Goal: Task Accomplishment & Management: Manage account settings

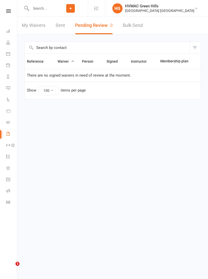
select select "100"
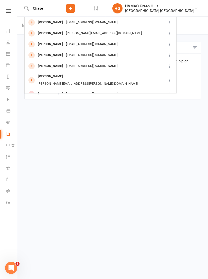
type input "Chase"
click at [77, 46] on div "[EMAIL_ADDRESS][DOMAIN_NAME]" at bounding box center [91, 44] width 55 height 7
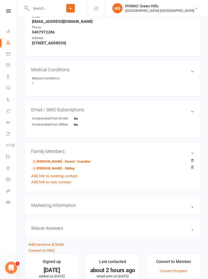
scroll to position [227, 0]
click at [85, 161] on link "[PERSON_NAME] - Parent / Guardian" at bounding box center [61, 161] width 58 height 5
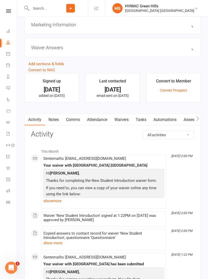
click at [126, 117] on link "Waivers" at bounding box center [121, 120] width 21 height 12
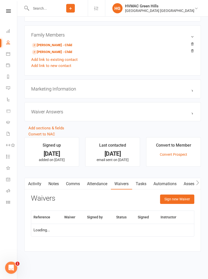
scroll to position [341, 0]
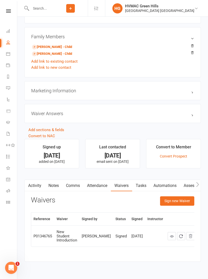
click at [183, 200] on button "Sign new Waiver" at bounding box center [177, 200] width 34 height 9
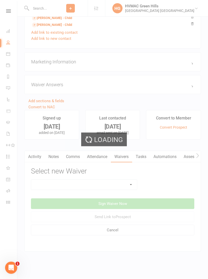
scroll to position [374, 0]
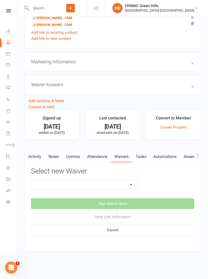
click at [132, 180] on select "3 months free Membership 8 Week Fitness Challenge Basic Membership Form Cancell…" at bounding box center [84, 185] width 106 height 10
select select "5630"
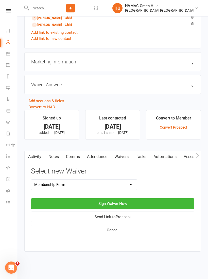
click at [139, 199] on button "Sign Waiver Now" at bounding box center [112, 204] width 163 height 11
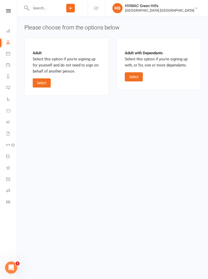
click at [138, 75] on button "Select" at bounding box center [134, 77] width 18 height 9
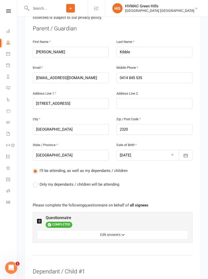
click at [34, 182] on label "Only my dependants / children will be attending" at bounding box center [76, 185] width 87 height 6
click at [34, 182] on input "Only my dependants / children will be attending" at bounding box center [34, 182] width 3 height 0
radio input "true"
radio input "false"
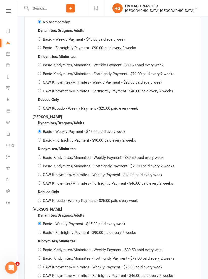
scroll to position [1104, 0]
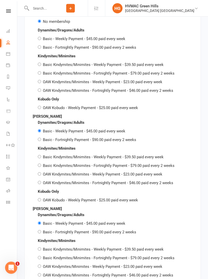
click at [40, 265] on input "OAW Kindymites/Minimites - Weekly Payment - $23.00 paid every week" at bounding box center [39, 266] width 3 height 3
radio input "true"
radio input "false"
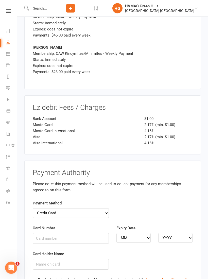
scroll to position [1474, 0]
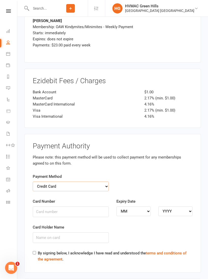
click at [75, 182] on select "Credit Card Bank Account" at bounding box center [71, 187] width 76 height 10
select select "bank_account"
click at [103, 207] on input "BSB" at bounding box center [71, 212] width 76 height 11
type input "082691"
click at [155, 207] on input "Account Number" at bounding box center [155, 212] width 76 height 11
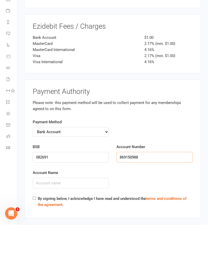
type input "869150988"
click at [87, 233] on input "Account Name" at bounding box center [71, 238] width 76 height 11
type input "[PERSON_NAME]"
click at [38, 250] on label "By signing below, I acknowledge I have read and understood the terms and condit…" at bounding box center [115, 256] width 155 height 12
click at [36, 251] on input "By signing below, I acknowledge I have read and understood the terms and condit…" at bounding box center [34, 252] width 3 height 3
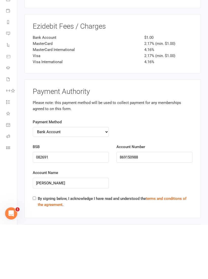
checkbox input "true"
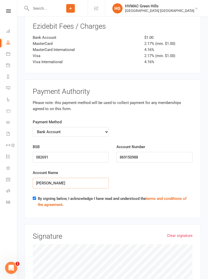
click at [94, 178] on input "[PERSON_NAME]" at bounding box center [71, 183] width 76 height 11
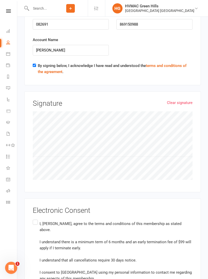
scroll to position [1673, 0]
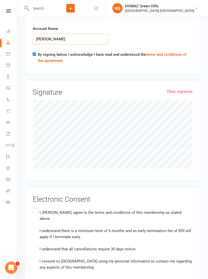
type input "[PERSON_NAME]"
click at [37, 208] on label "I, [PERSON_NAME], agree to the terms and conditions of this membership as state…" at bounding box center [113, 240] width 160 height 65
click at [36, 208] on input "I, [PERSON_NAME], agree to the terms and conditions of this membership as state…" at bounding box center [34, 208] width 3 height 0
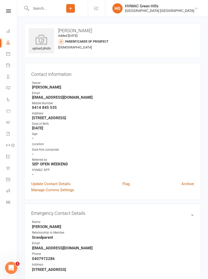
click at [9, 10] on icon at bounding box center [8, 10] width 5 height 3
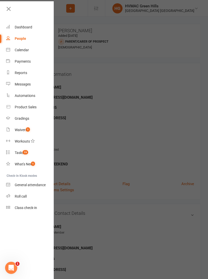
click at [22, 132] on div "Waivers" at bounding box center [21, 130] width 12 height 4
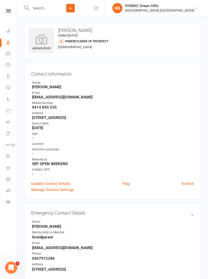
select select "100"
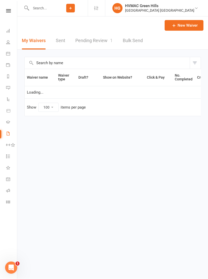
click at [99, 41] on link "Pending Review 1" at bounding box center [93, 41] width 37 height 18
select select "100"
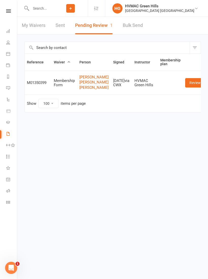
click at [186, 87] on link "Review" at bounding box center [195, 82] width 20 height 9
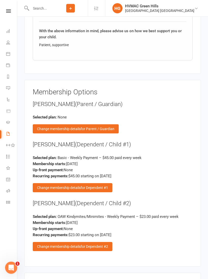
scroll to position [816, 0]
click at [100, 245] on span "for Dependent #2" at bounding box center [94, 247] width 27 height 4
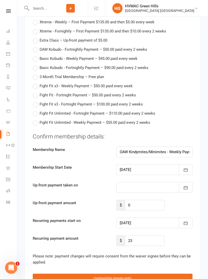
click at [186, 221] on icon "button" at bounding box center [185, 223] width 5 height 5
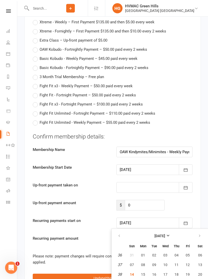
scroll to position [1365, 0]
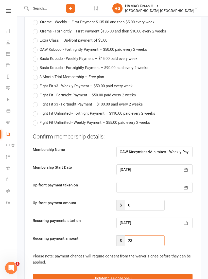
click at [139, 236] on input "23" at bounding box center [145, 241] width 40 height 11
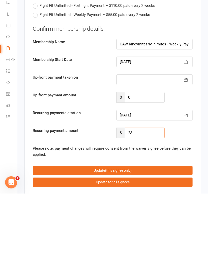
click at [143, 213] on input "23" at bounding box center [145, 218] width 40 height 11
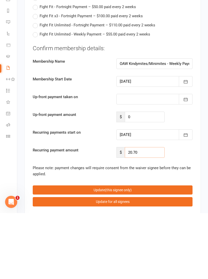
type input "20.70"
click at [186, 199] on icon "button" at bounding box center [185, 201] width 5 height 5
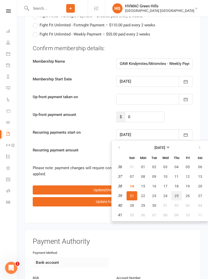
click at [177, 194] on span "25" at bounding box center [177, 196] width 4 height 4
type input "[DATE]"
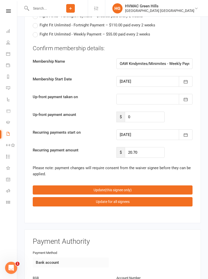
click at [132, 186] on button "Update (this signee only)" at bounding box center [113, 190] width 160 height 9
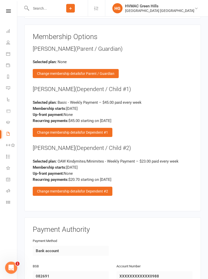
scroll to position [873, 0]
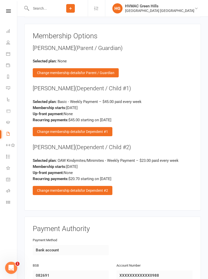
click at [95, 130] on span "for Dependent #1" at bounding box center [94, 132] width 27 height 4
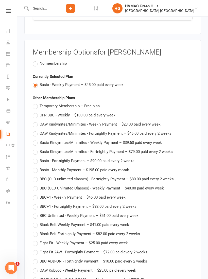
scroll to position [856, 0]
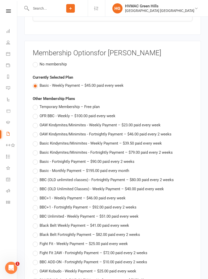
click at [33, 159] on label "Basic - Fortnightly Payment – $90.00 paid every 2 weeks" at bounding box center [84, 162] width 102 height 6
click at [33, 159] on input "Basic - Fortnightly Payment – $90.00 paid every 2 weeks" at bounding box center [34, 159] width 3 height 0
type input "Basic - Fortnightly Payment"
type input "90"
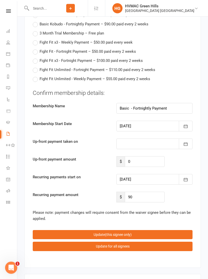
scroll to position [1408, 0]
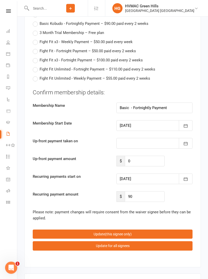
click at [184, 174] on button "button" at bounding box center [186, 179] width 14 height 11
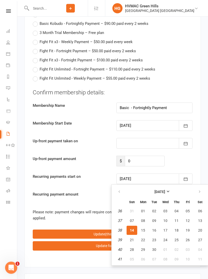
scroll to position [1409, 0]
click at [178, 238] on span "25" at bounding box center [177, 240] width 4 height 4
type input "[DATE]"
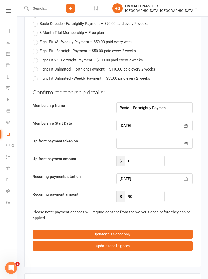
click at [125, 232] on span "(this signee only)" at bounding box center [118, 234] width 27 height 4
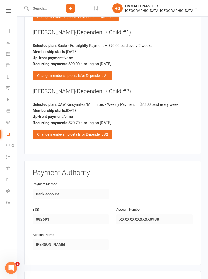
scroll to position [928, 0]
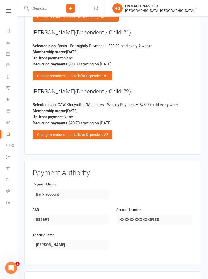
click at [103, 133] on span "for Dependent #2" at bounding box center [94, 135] width 27 height 4
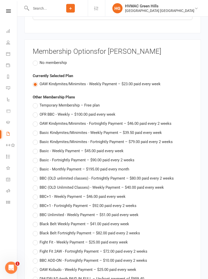
scroll to position [857, 0]
click at [33, 121] on label "OAW Kindymites/Minimites - Fortnightly Payment – $46.00 paid every 2 weeks" at bounding box center [102, 124] width 139 height 6
click at [33, 121] on input "OAW Kindymites/Minimites - Fortnightly Payment – $46.00 paid every 2 weeks" at bounding box center [34, 121] width 3 height 0
type input "OAW Kindymites/Minimites - Fortnightly Payment"
type input "46"
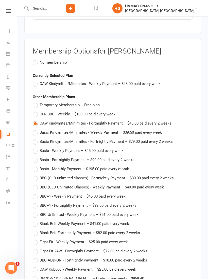
type input "[DATE]"
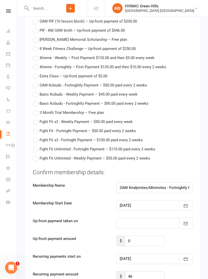
scroll to position [1329, 0]
click at [142, 271] on input "46" at bounding box center [145, 276] width 40 height 11
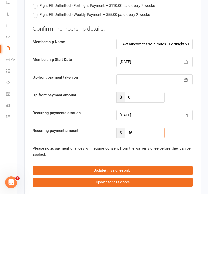
type input "4"
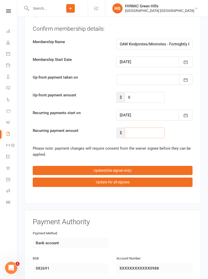
click at [152, 128] on input "number" at bounding box center [145, 133] width 40 height 11
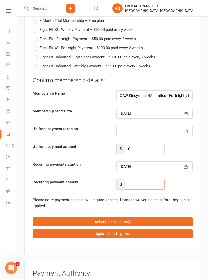
scroll to position [1421, 0]
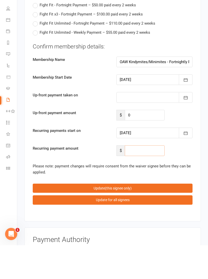
click at [142, 179] on input "number" at bounding box center [145, 184] width 40 height 11
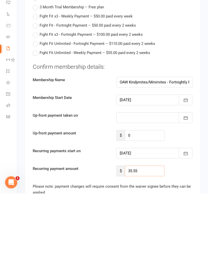
scroll to position [1354, 0]
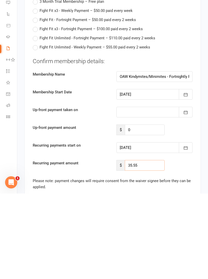
click at [150, 246] on input "35.55" at bounding box center [145, 251] width 40 height 11
click at [142, 246] on input "35.55" at bounding box center [145, 251] width 40 height 11
click at [137, 246] on input "35.55" at bounding box center [145, 251] width 40 height 11
type input "3"
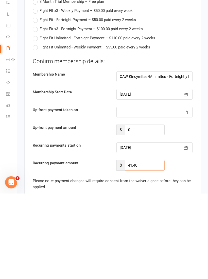
type input "41.40"
click at [186, 246] on div "Recurring payment amount $ 41.40" at bounding box center [113, 251] width 168 height 11
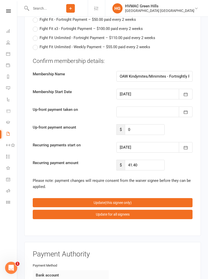
click at [142, 198] on button "Update (this signee only)" at bounding box center [113, 202] width 160 height 9
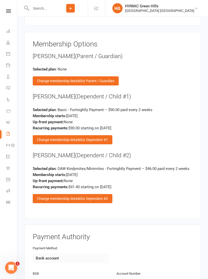
scroll to position [979, 0]
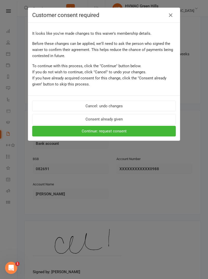
click at [119, 119] on button "Consent already given" at bounding box center [104, 119] width 144 height 11
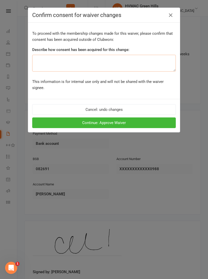
click at [72, 59] on textarea at bounding box center [104, 63] width 144 height 17
type textarea "Verbally"
click at [118, 118] on button "Continue: Approve Waiver" at bounding box center [104, 123] width 144 height 11
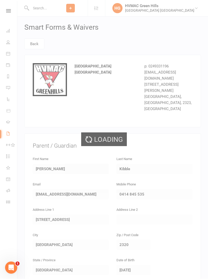
select select "100"
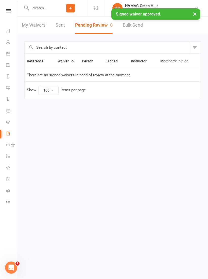
click at [39, 8] on input "text" at bounding box center [41, 8] width 24 height 7
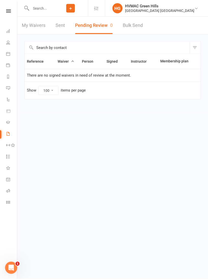
click at [44, 6] on input "text" at bounding box center [41, 8] width 24 height 7
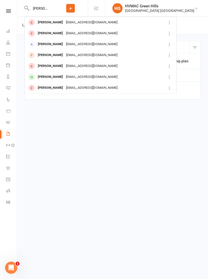
type input "[PERSON_NAME]"
click at [71, 21] on div "[EMAIL_ADDRESS][DOMAIN_NAME]" at bounding box center [91, 22] width 55 height 7
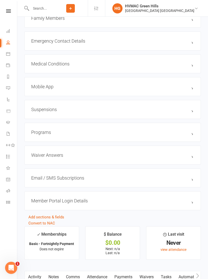
scroll to position [463, 0]
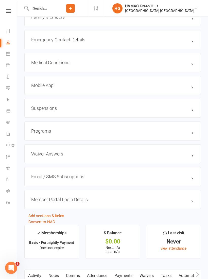
click at [55, 88] on h3 "Mobile App" at bounding box center [112, 85] width 163 height 5
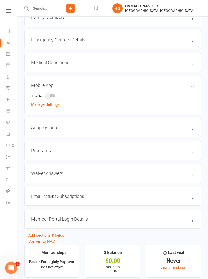
click at [48, 95] on li "Enabled:" at bounding box center [112, 96] width 163 height 8
click at [53, 97] on div at bounding box center [50, 96] width 9 height 4
click at [46, 95] on input "checkbox" at bounding box center [46, 95] width 0 height 0
checkbox input "true"
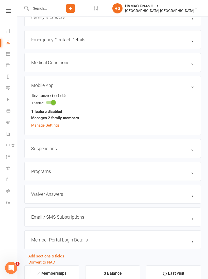
click at [50, 126] on link "Manage Settings" at bounding box center [45, 125] width 28 height 5
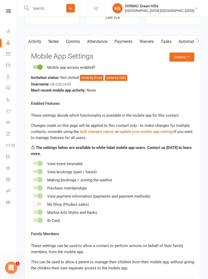
scroll to position [740, 0]
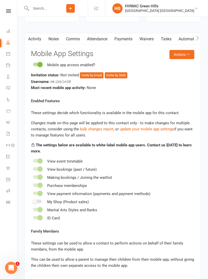
click at [92, 78] on button "Invite by Email" at bounding box center [92, 75] width 24 height 6
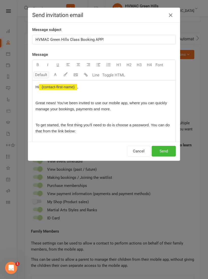
click at [170, 152] on button "Send" at bounding box center [164, 151] width 24 height 11
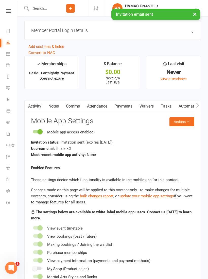
click at [128, 107] on link "Payments" at bounding box center [123, 107] width 25 height 12
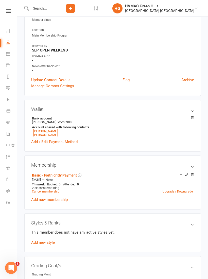
scroll to position [126, 0]
click at [45, 135] on link "[PERSON_NAME]" at bounding box center [45, 135] width 24 height 4
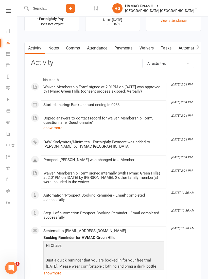
click at [127, 53] on link "Payments" at bounding box center [123, 48] width 25 height 12
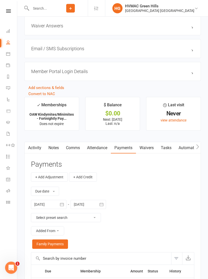
scroll to position [594, 0]
click at [97, 151] on link "Attendance" at bounding box center [97, 148] width 27 height 12
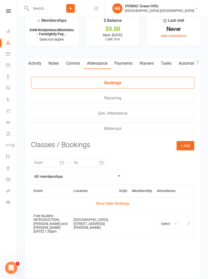
scroll to position [682, 0]
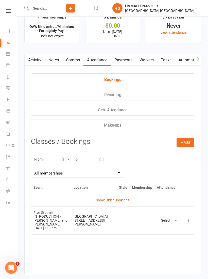
click at [187, 145] on button "+ Add" at bounding box center [186, 142] width 18 height 9
click at [158, 159] on link "Book Event" at bounding box center [169, 154] width 50 height 10
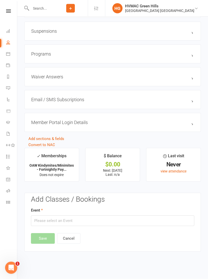
scroll to position [543, 0]
click at [92, 225] on input "text" at bounding box center [112, 221] width 163 height 11
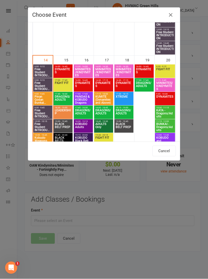
scroll to position [359, 0]
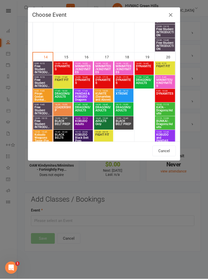
click at [105, 68] on span "MINIMITES/KINDYMITES" at bounding box center [103, 69] width 17 height 9
type input "MINIMITES/KINDYMITES - [DATE] 4:00:00 PM"
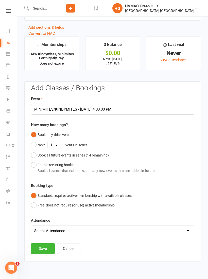
scroll to position [655, 0]
click at [44, 251] on button "Save" at bounding box center [43, 248] width 24 height 11
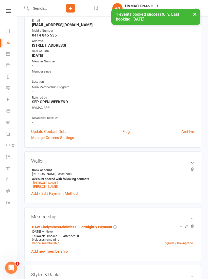
scroll to position [77, 0]
click at [45, 188] on link "[PERSON_NAME]" at bounding box center [45, 187] width 24 height 4
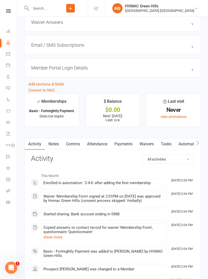
click at [103, 147] on link "Attendance" at bounding box center [97, 145] width 27 height 12
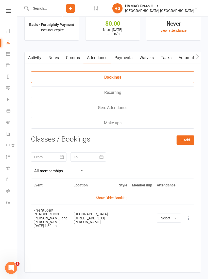
scroll to position [689, 0]
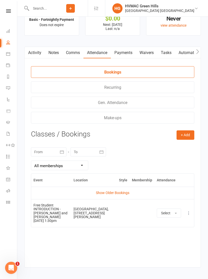
click at [190, 137] on button "+ Add" at bounding box center [186, 134] width 18 height 9
click at [158, 152] on link "Book Event" at bounding box center [169, 147] width 50 height 10
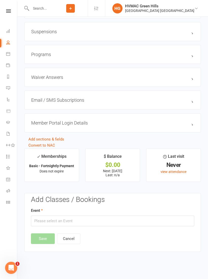
scroll to position [543, 0]
click at [98, 224] on input "text" at bounding box center [112, 221] width 163 height 11
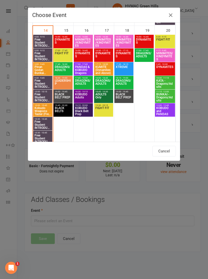
scroll to position [397, 0]
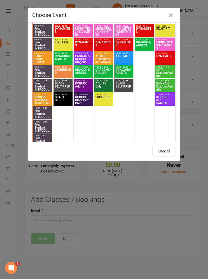
click at [84, 46] on span "DYNAMITES" at bounding box center [83, 45] width 17 height 9
type input "DYNAMITES - [DATE] 4:00:00 PM"
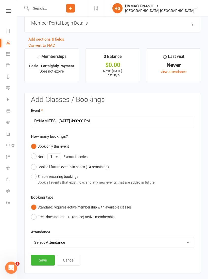
scroll to position [663, 0]
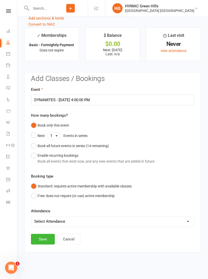
click at [49, 241] on button "Save" at bounding box center [43, 239] width 24 height 11
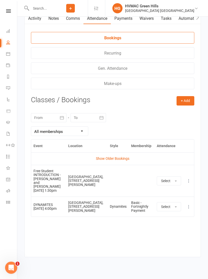
scroll to position [723, 0]
click at [186, 103] on button "+ Add" at bounding box center [186, 100] width 18 height 9
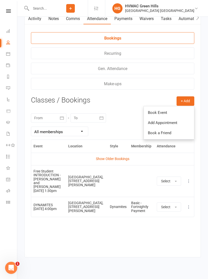
click at [159, 115] on link "Book Event" at bounding box center [169, 113] width 50 height 10
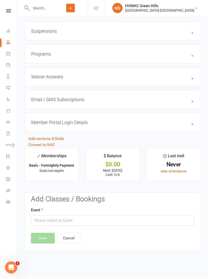
scroll to position [543, 0]
click at [69, 225] on input "text" at bounding box center [112, 221] width 163 height 11
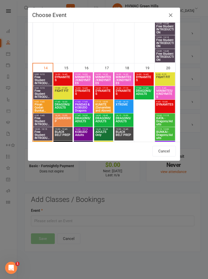
scroll to position [349, 0]
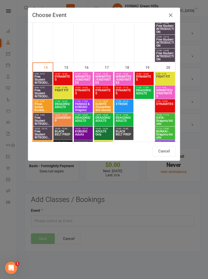
click at [64, 78] on span "DYNAMITES" at bounding box center [63, 79] width 17 height 9
type input "DYNAMITES - [DATE] 4:00:00 PM"
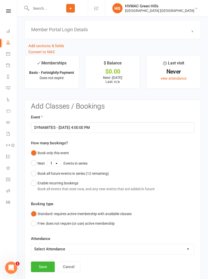
scroll to position [663, 0]
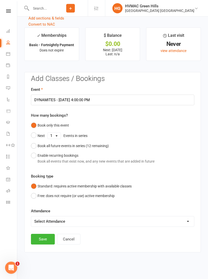
click at [46, 240] on button "Save" at bounding box center [43, 239] width 24 height 11
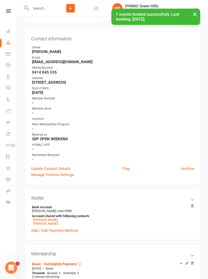
scroll to position [0, 0]
